Goal: Task Accomplishment & Management: Manage account settings

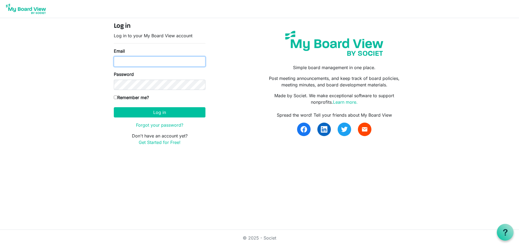
type input "[PERSON_NAME][EMAIL_ADDRESS][DOMAIN_NAME]"
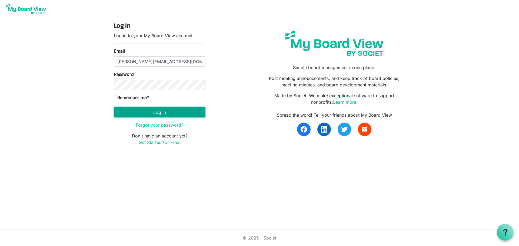
click at [143, 116] on button "Log in" at bounding box center [160, 112] width 92 height 10
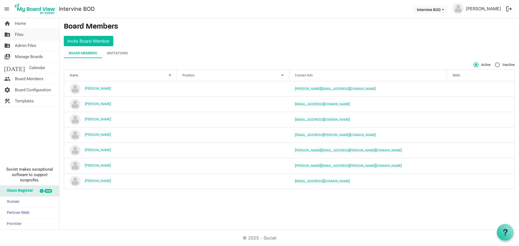
click at [24, 34] on link "folder_shared Files" at bounding box center [29, 34] width 59 height 11
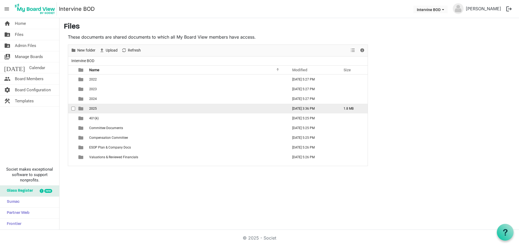
click at [94, 108] on span "2025" at bounding box center [93, 109] width 8 height 4
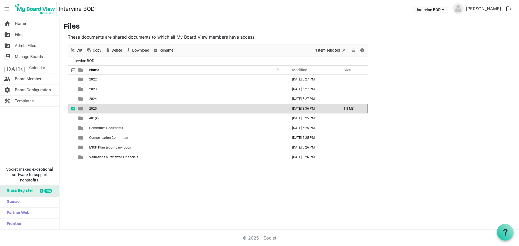
click at [94, 108] on span "2025" at bounding box center [93, 109] width 8 height 4
click at [94, 108] on div "2022 August 11, 2025 5:27 PM 2023 August 11, 2025 5:27 PM 2024 August 11, 2025 …" at bounding box center [218, 120] width 300 height 91
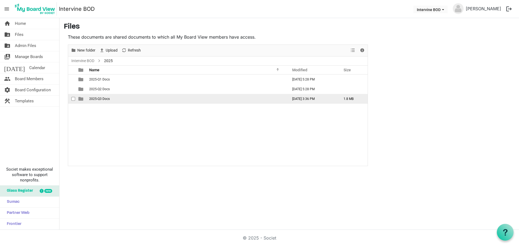
click at [96, 100] on span "2025-Q3 Docs" at bounding box center [99, 99] width 21 height 4
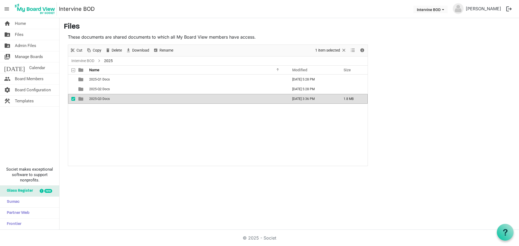
click at [96, 100] on span "2025-Q3 Docs" at bounding box center [99, 99] width 21 height 4
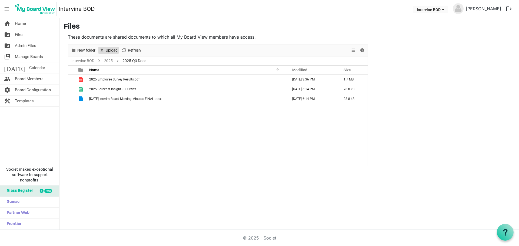
click at [108, 51] on span "Upload" at bounding box center [111, 50] width 13 height 7
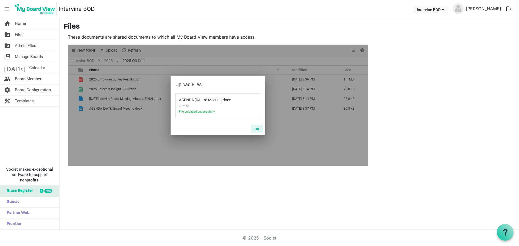
click at [258, 127] on button "OK" at bounding box center [257, 129] width 12 height 8
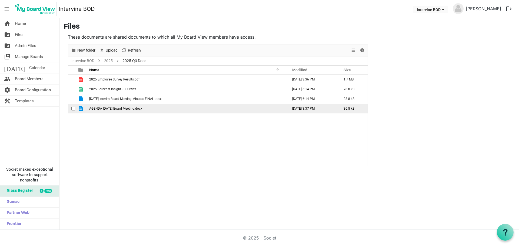
click at [114, 108] on span "AGENDA 2025-09-30 Board Meeting.docx" at bounding box center [115, 109] width 53 height 4
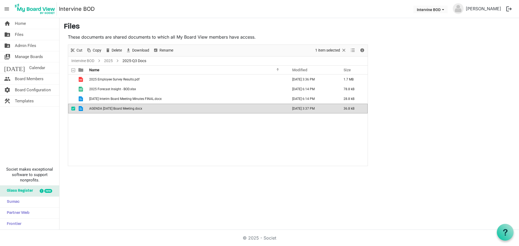
click at [114, 108] on span "AGENDA 2025-09-30 Board Meeting.docx" at bounding box center [115, 109] width 53 height 4
click at [351, 51] on span "View dropdownbutton" at bounding box center [353, 50] width 6 height 7
click at [283, 54] on div "New folder Upload Cut Copy Paste Delete Download Rename Sort by Refresh 1 item …" at bounding box center [218, 51] width 300 height 12
click at [106, 61] on link "2025" at bounding box center [108, 61] width 11 height 7
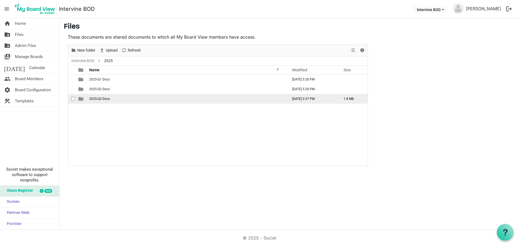
click at [105, 100] on span "2025-Q3 Docs" at bounding box center [99, 99] width 21 height 4
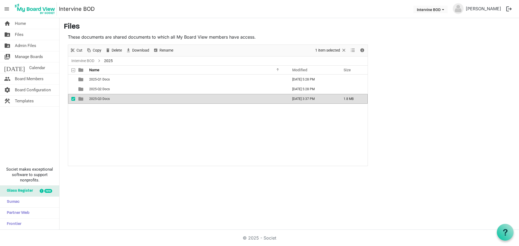
click at [105, 100] on span "2025-Q3 Docs" at bounding box center [99, 99] width 21 height 4
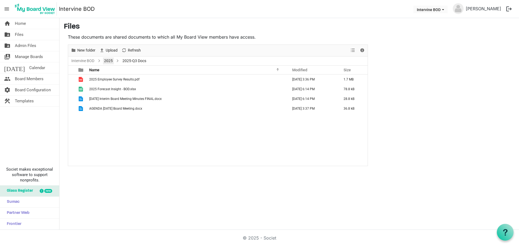
click at [108, 62] on link "2025" at bounding box center [108, 61] width 11 height 7
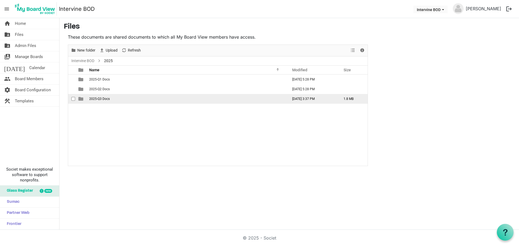
click at [330, 99] on td "September 18, 2025 3:37 PM" at bounding box center [312, 99] width 51 height 10
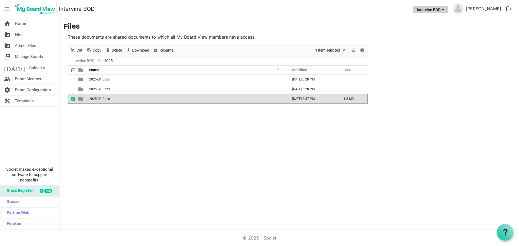
click at [448, 9] on button "Intervine BOD" at bounding box center [430, 10] width 34 height 8
click at [445, 41] on main "Files These documents are shared documents to which all My Board View members h…" at bounding box center [289, 94] width 460 height 152
click at [7, 10] on span "menu" at bounding box center [7, 9] width 10 height 10
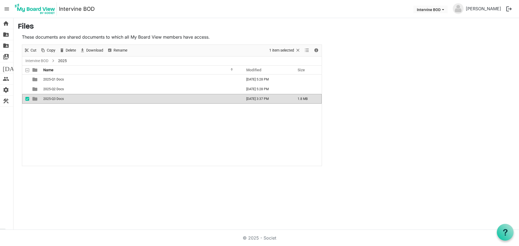
click at [7, 10] on span "menu" at bounding box center [7, 9] width 10 height 10
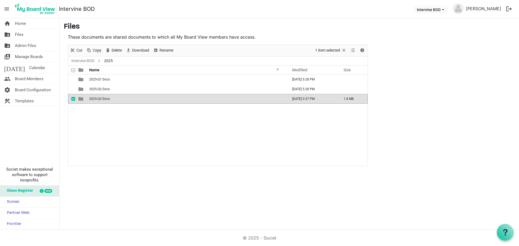
click at [7, 10] on span "menu" at bounding box center [7, 9] width 10 height 10
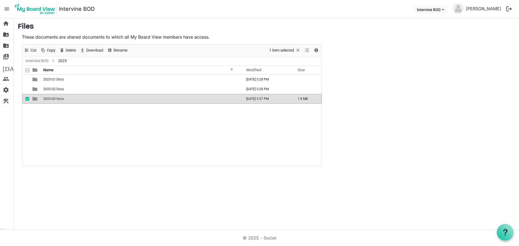
click at [7, 10] on span "menu" at bounding box center [7, 9] width 10 height 10
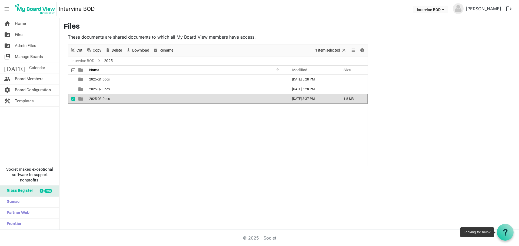
click at [505, 236] on div at bounding box center [505, 232] width 7 height 7
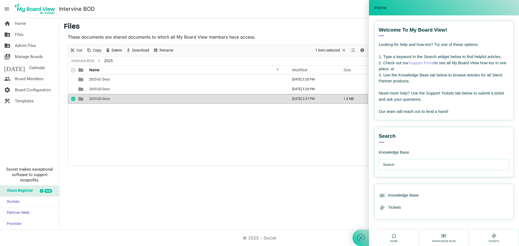
click at [410, 166] on input "text" at bounding box center [445, 164] width 125 height 11
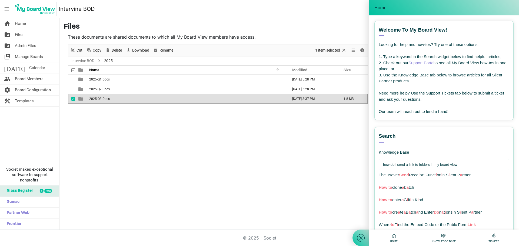
type input "how do i send a link to folders in my board view"
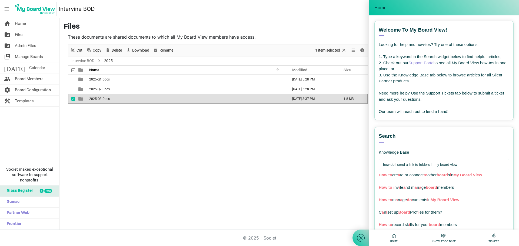
click at [349, 214] on div "home Home folder_shared Files folder_shared Admin Files switch_account Manage B…" at bounding box center [259, 124] width 519 height 212
click at [381, 10] on span "Home" at bounding box center [380, 7] width 12 height 5
click at [514, 4] on div "Home" at bounding box center [444, 7] width 150 height 15
click at [381, 37] on div "Welcome to My Board View! View all articles Looking for help and how-tos? Try o…" at bounding box center [443, 70] width 139 height 99
click at [381, 35] on div "Welcome to My Board View! View all articles" at bounding box center [444, 31] width 131 height 10
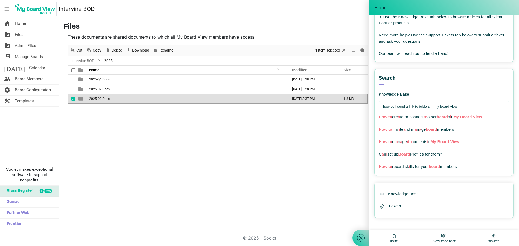
scroll to position [59, 0]
click at [360, 194] on div at bounding box center [361, 123] width 16 height 246
click at [361, 232] on span at bounding box center [361, 238] width 16 height 16
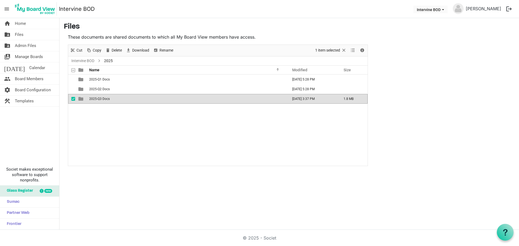
click at [107, 100] on span "2025-Q3 Docs" at bounding box center [99, 99] width 21 height 4
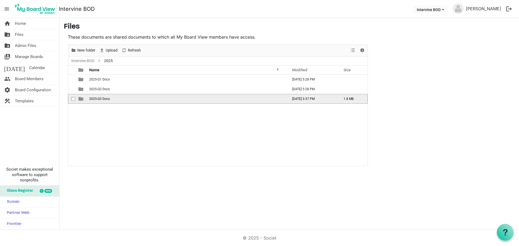
click at [107, 100] on span "2025-Q3 Docs" at bounding box center [99, 99] width 21 height 4
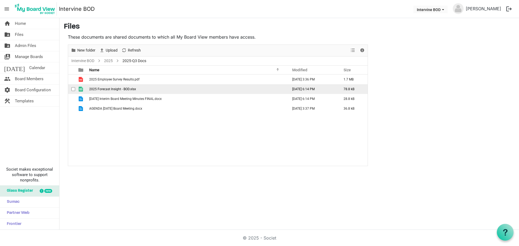
click at [119, 90] on span "2025 Forecast Insight - BOD.xlsx" at bounding box center [112, 89] width 47 height 4
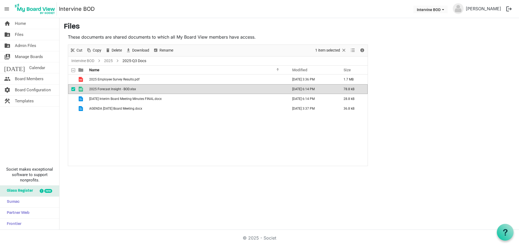
click at [119, 90] on span "2025 Forecast Insight - BOD.xlsx" at bounding box center [112, 89] width 47 height 4
click at [168, 50] on span "Rename" at bounding box center [166, 50] width 15 height 7
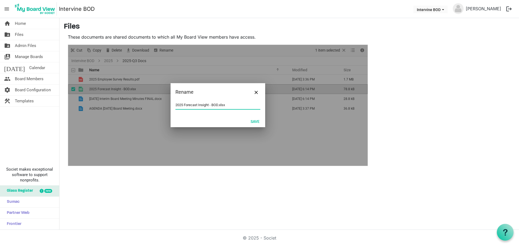
click at [176, 105] on input "2025 Forecast Insight - BOD.xlsx" at bounding box center [217, 105] width 85 height 8
drag, startPoint x: 237, startPoint y: 105, endPoint x: 245, endPoint y: 105, distance: 8.7
click at [237, 105] on input "Interim Meeting - 2025 Forecast Insight - BOD.xlsx" at bounding box center [217, 105] width 85 height 8
click at [258, 121] on button "Save" at bounding box center [255, 122] width 16 height 8
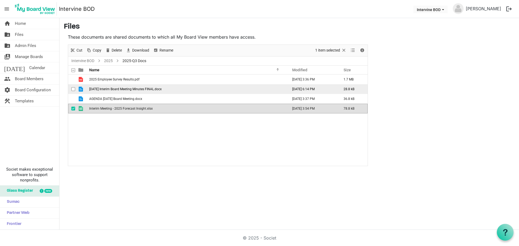
click at [161, 90] on span "2025-08-08 Interim Board Meeting Minutes FINAL.docx" at bounding box center [125, 89] width 72 height 4
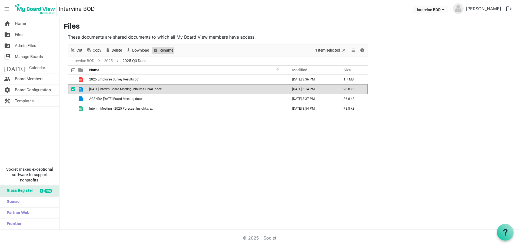
click at [163, 51] on span "Rename" at bounding box center [166, 50] width 15 height 7
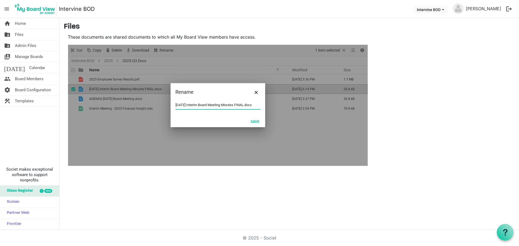
drag, startPoint x: 175, startPoint y: 106, endPoint x: 245, endPoint y: 81, distance: 73.6
click at [176, 106] on input "2025-08-08 Interim Board Meeting Minutes FINAL.docx" at bounding box center [217, 105] width 85 height 8
click at [234, 105] on input "Interim Board Meeting Minutes FINAL.docx" at bounding box center [217, 105] width 85 height 8
type input "Interim Board Meeting Minutes FINAL 2025-08-08.docx"
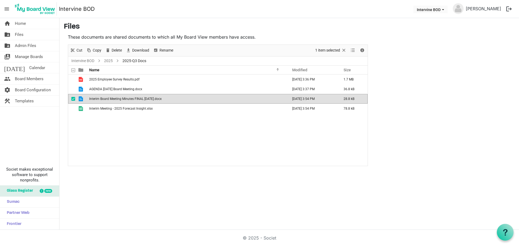
click at [204, 174] on div "home Home folder_shared Files folder_shared Admin Files switch_account Manage B…" at bounding box center [259, 124] width 519 height 212
